Goal: Task Accomplishment & Management: Complete application form

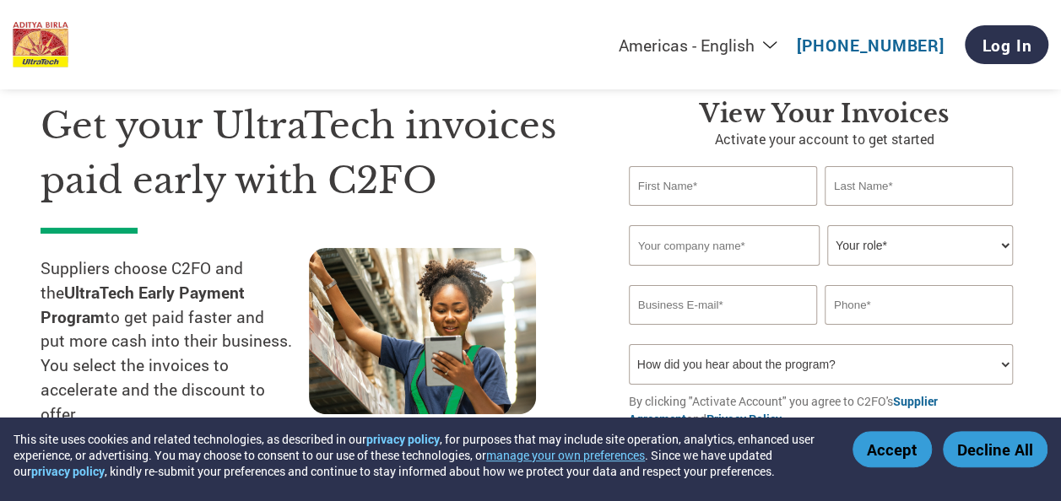
scroll to position [74, 0]
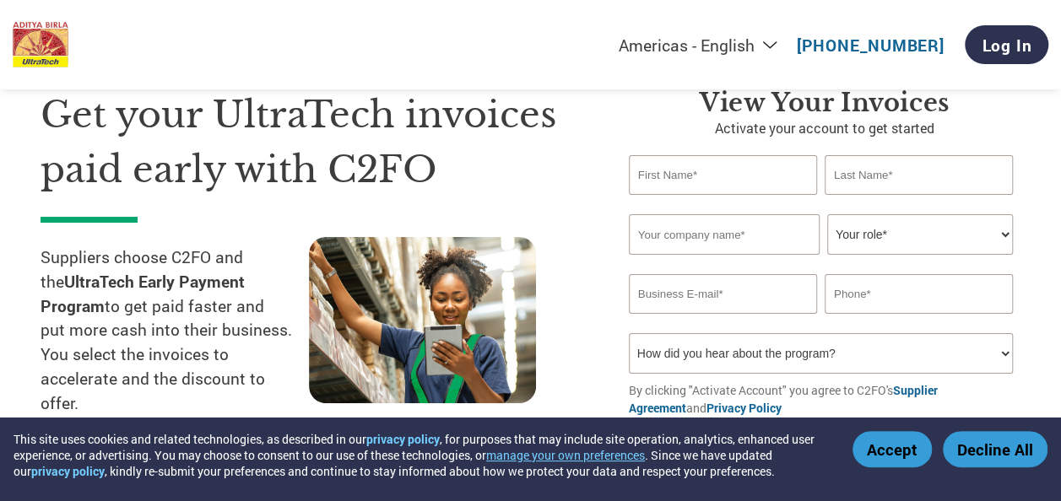
click at [708, 186] on input "text" at bounding box center [723, 175] width 188 height 40
type input "[PERSON_NAME]"
click at [871, 177] on input "text" at bounding box center [919, 175] width 188 height 40
type input "[PERSON_NAME]"
click at [678, 239] on input "text" at bounding box center [724, 234] width 191 height 41
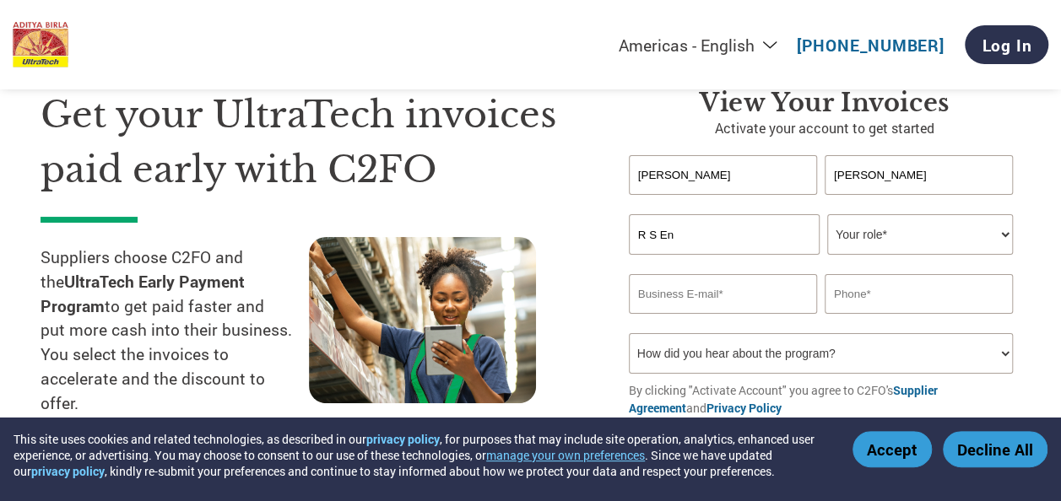
click at [876, 225] on select "Your role* CFO Controller Credit Manager Finance Director Treasurer CEO Preside…" at bounding box center [920, 234] width 186 height 41
click at [682, 240] on input "R S En" at bounding box center [724, 234] width 191 height 41
type input "R S ENGINEERS & CONSULTANTS"
type input "[EMAIL_ADDRESS][DOMAIN_NAME]"
type input "08851878361"
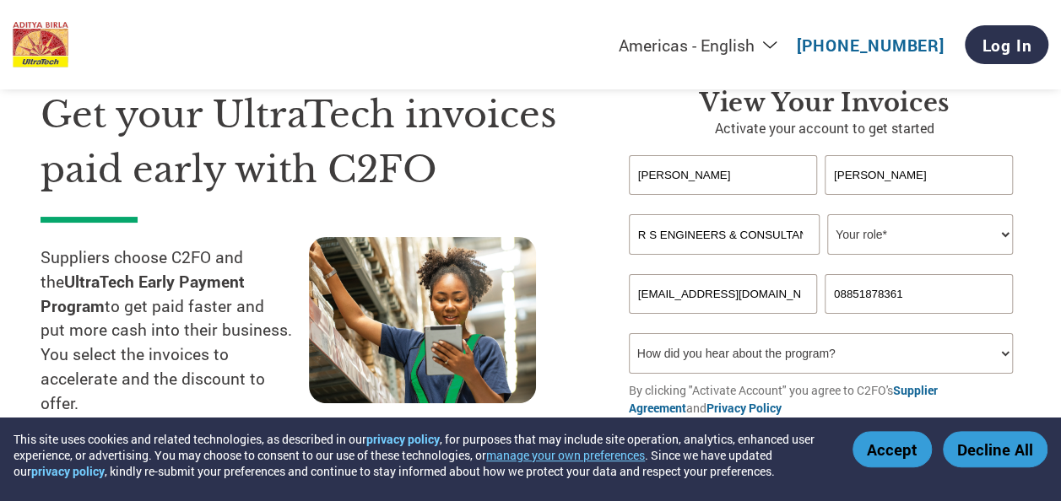
click at [902, 233] on select "Your role* CFO Controller Credit Manager Finance Director Treasurer CEO Preside…" at bounding box center [920, 234] width 186 height 41
select select "OWNER_FOUNDER"
click at [827, 215] on select "Your role* CFO Controller Credit Manager Finance Director Treasurer CEO Preside…" at bounding box center [920, 234] width 186 height 41
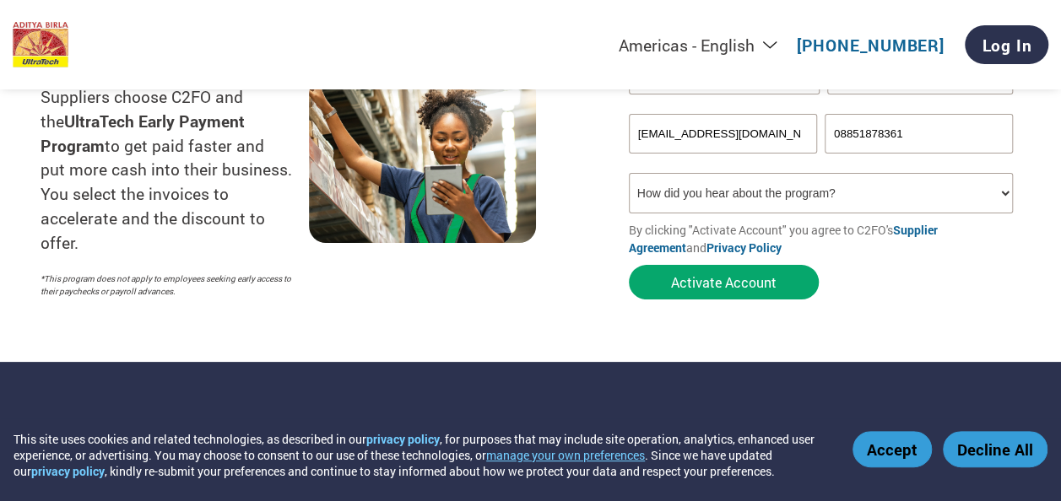
scroll to position [238, 0]
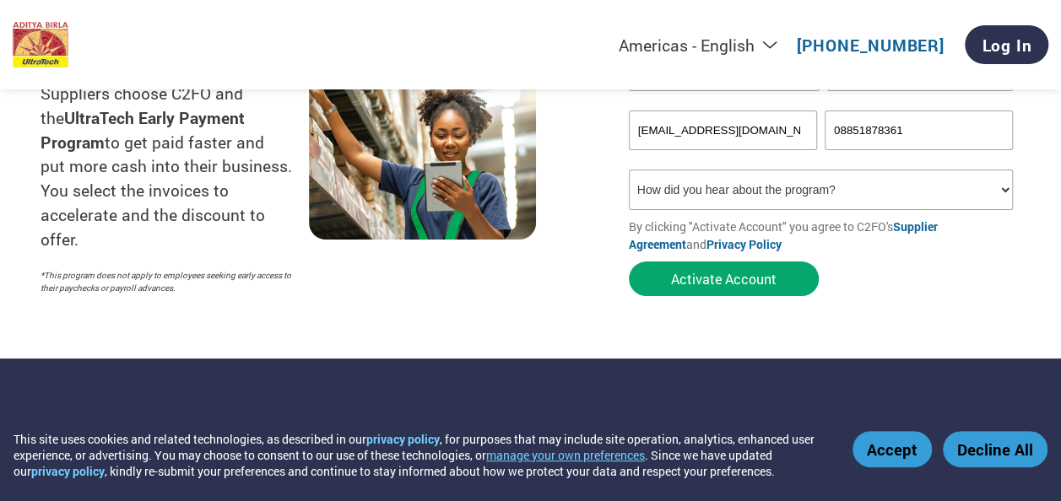
click at [850, 188] on select "How did you hear about the program? Received a letter Email Social Media Online…" at bounding box center [821, 190] width 384 height 41
select select "Email"
click at [629, 172] on select "How did you hear about the program? Received a letter Email Social Media Online…" at bounding box center [821, 190] width 384 height 41
click at [787, 133] on input "[EMAIL_ADDRESS][DOMAIN_NAME]" at bounding box center [723, 131] width 188 height 40
type input "[EMAIL_ADDRESS][DOMAIN_NAME]"
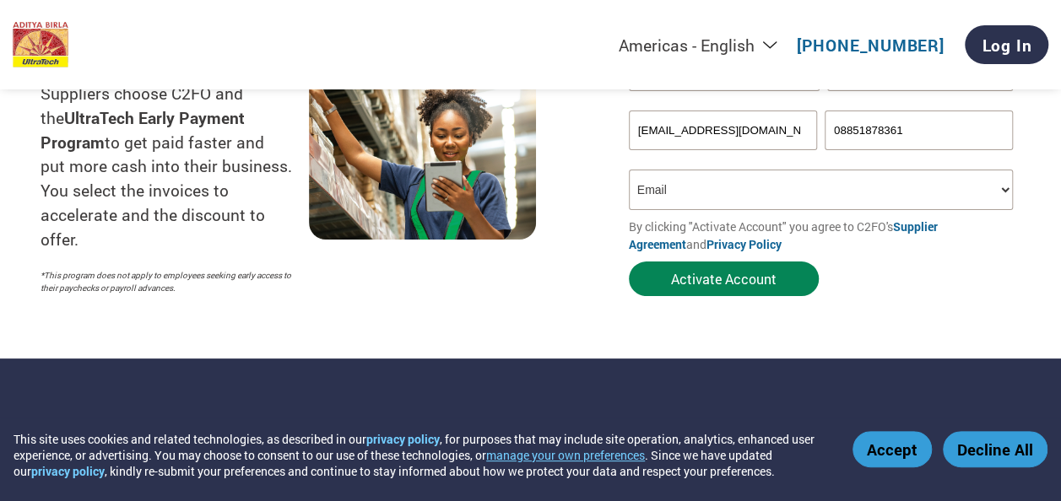
click at [705, 282] on button "Activate Account" at bounding box center [724, 279] width 190 height 35
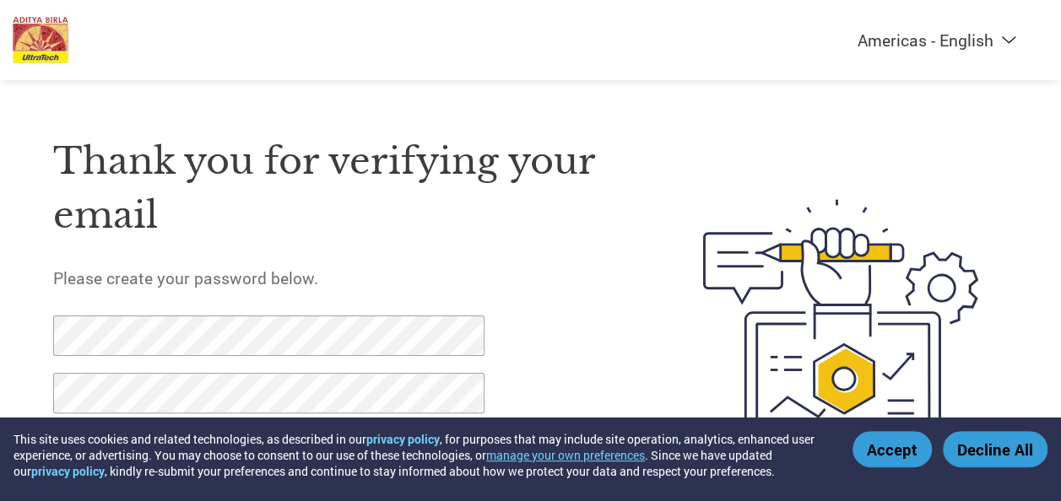
scroll to position [83, 0]
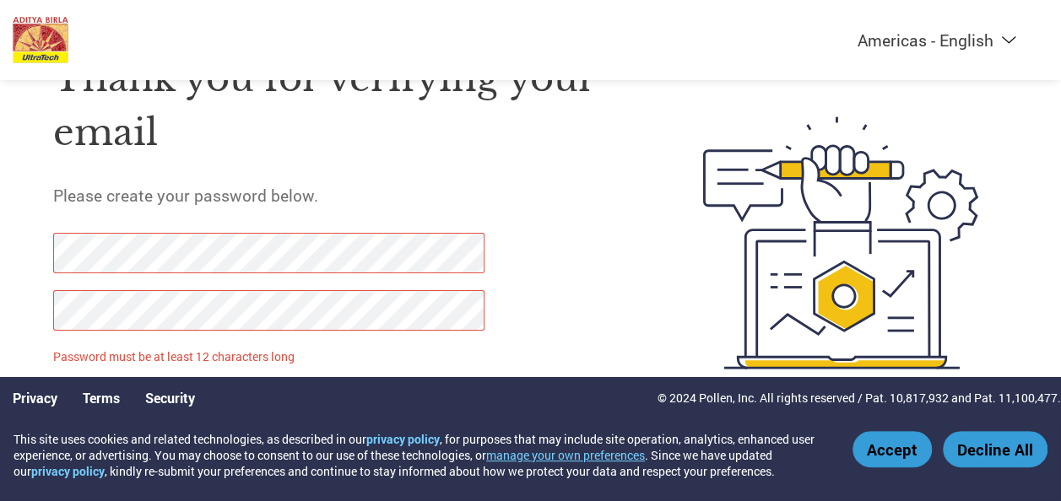
click at [598, 289] on div "Thank you for verifying your email Please create your password below. Password …" at bounding box center [339, 243] width 573 height 432
click at [886, 451] on button "Accept" at bounding box center [892, 449] width 79 height 36
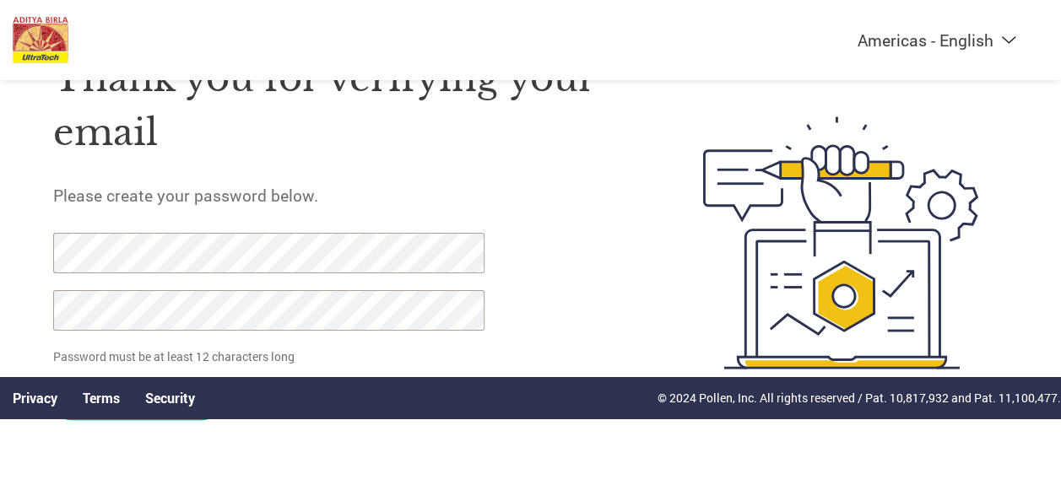
click input "Set Password" at bounding box center [136, 403] width 167 height 35
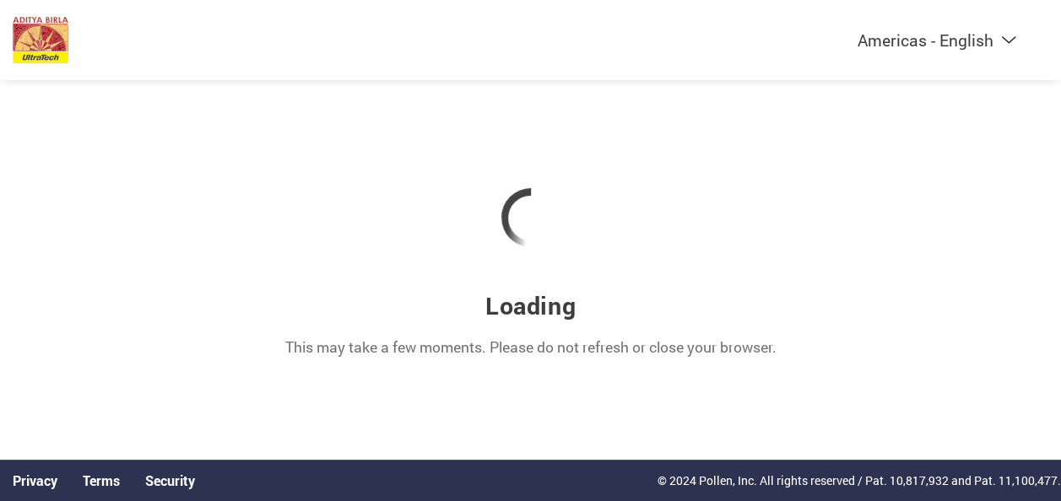
scroll to position [0, 0]
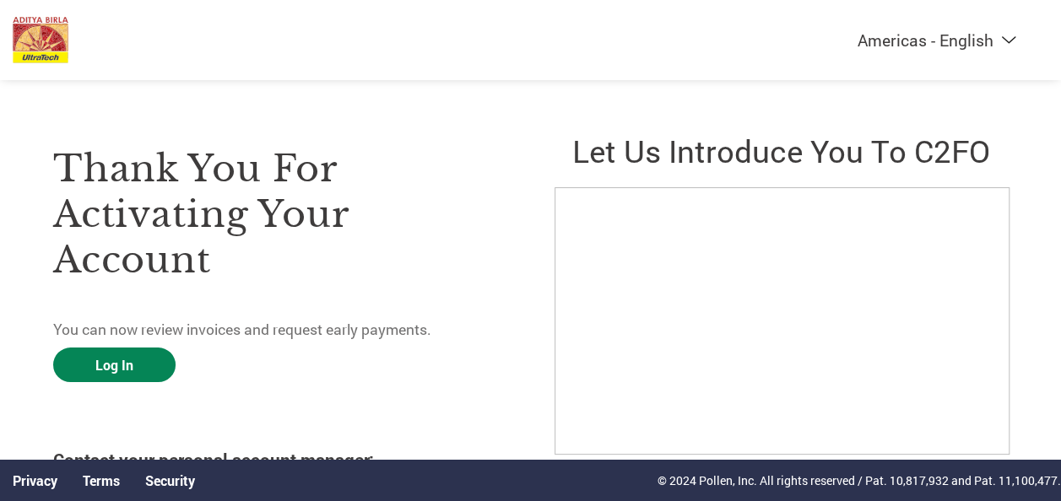
click at [120, 358] on link "Log In" at bounding box center [114, 365] width 122 height 35
